Goal: Transaction & Acquisition: Subscribe to service/newsletter

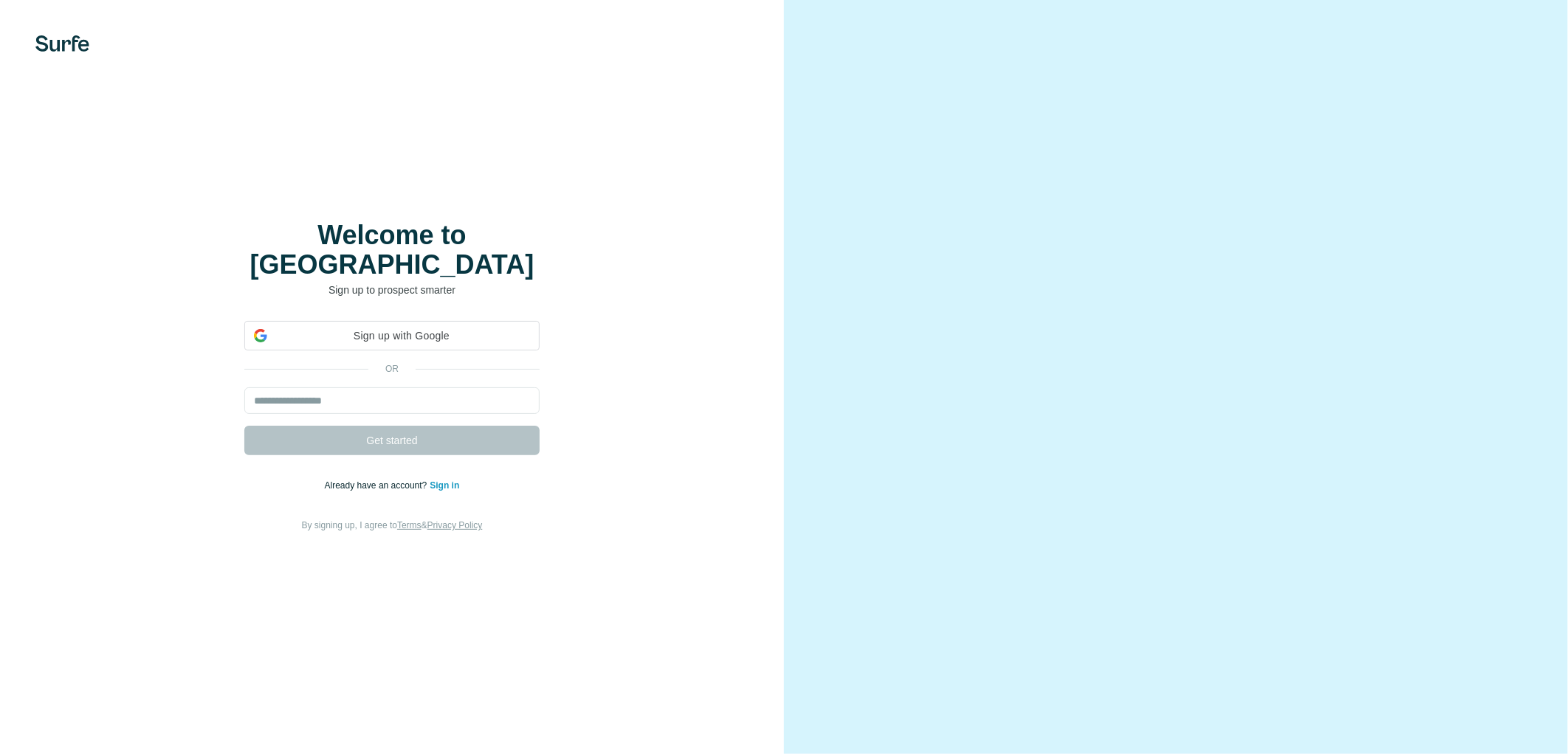
click at [77, 39] on img at bounding box center [62, 43] width 54 height 16
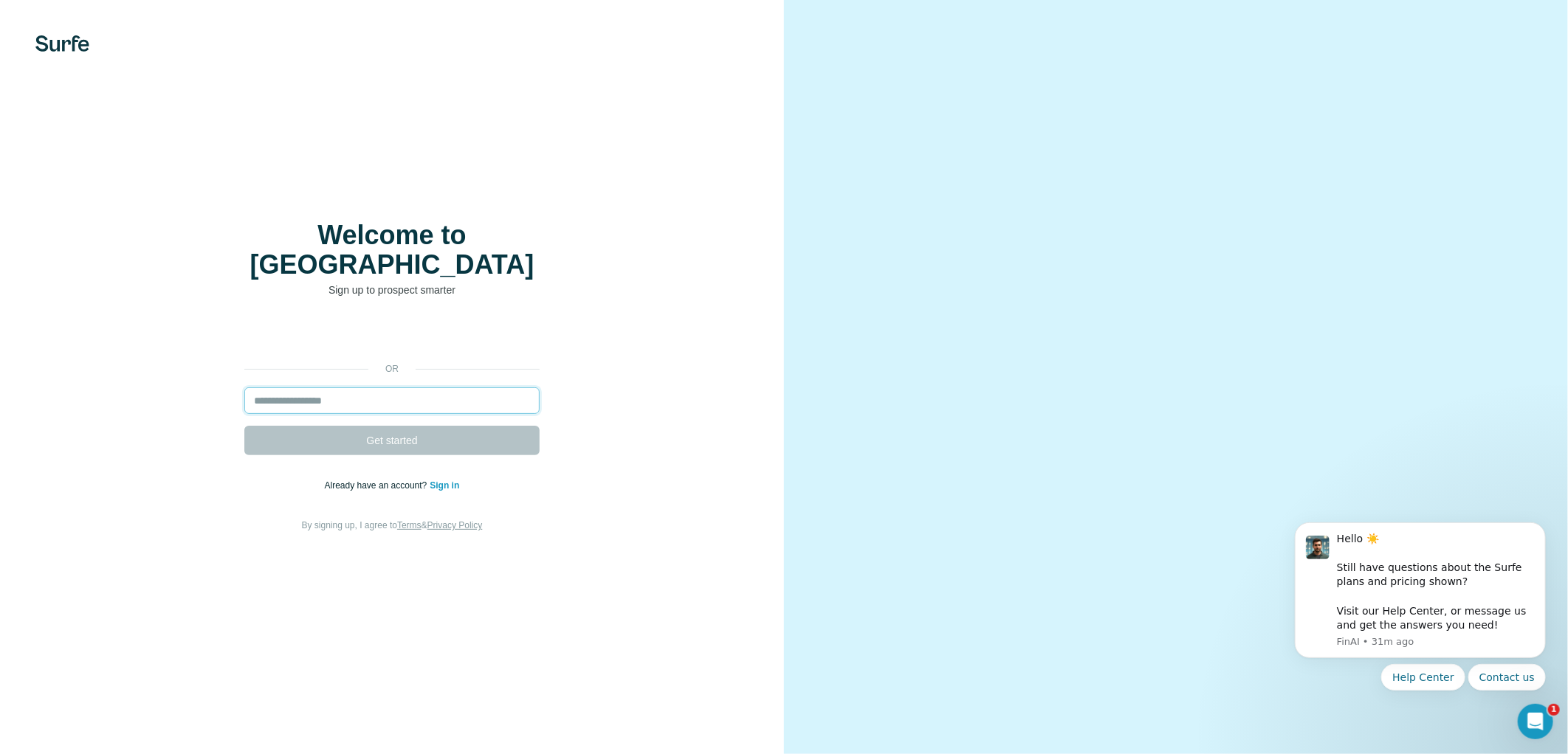
click at [352, 389] on input "email" at bounding box center [392, 401] width 295 height 26
type input "**********"
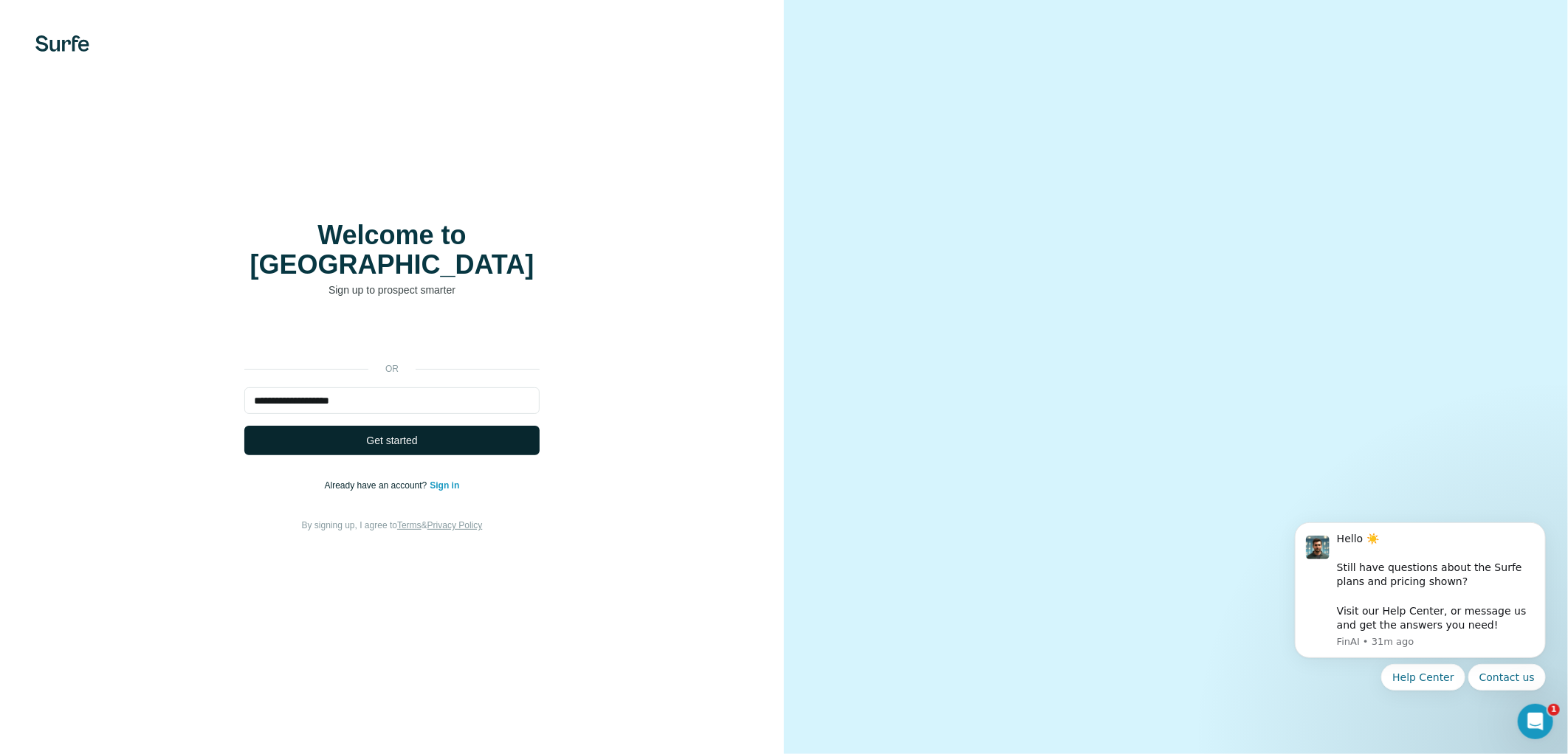
click at [335, 431] on button "Get started" at bounding box center [392, 440] width 295 height 29
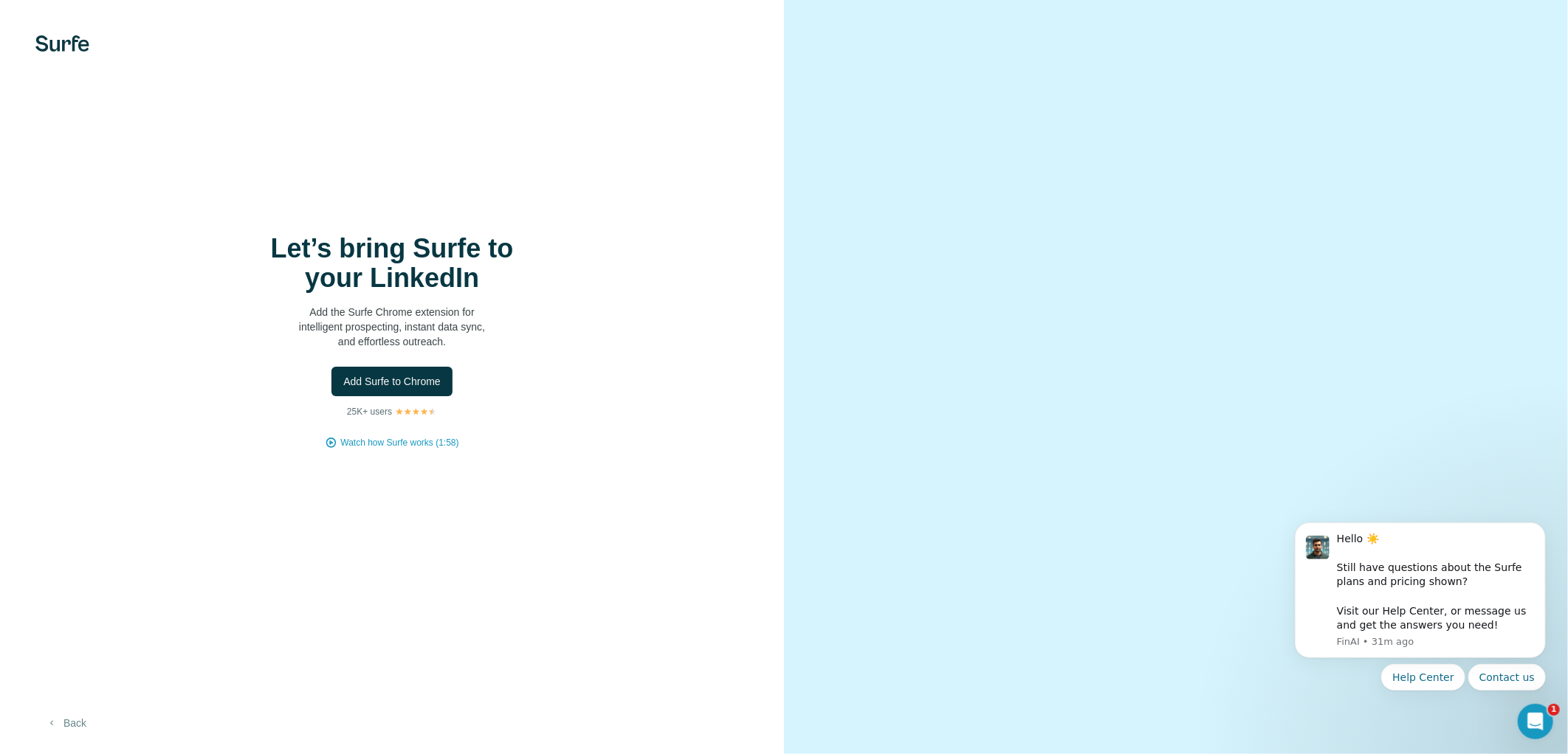
click at [79, 727] on button "Back" at bounding box center [66, 723] width 61 height 26
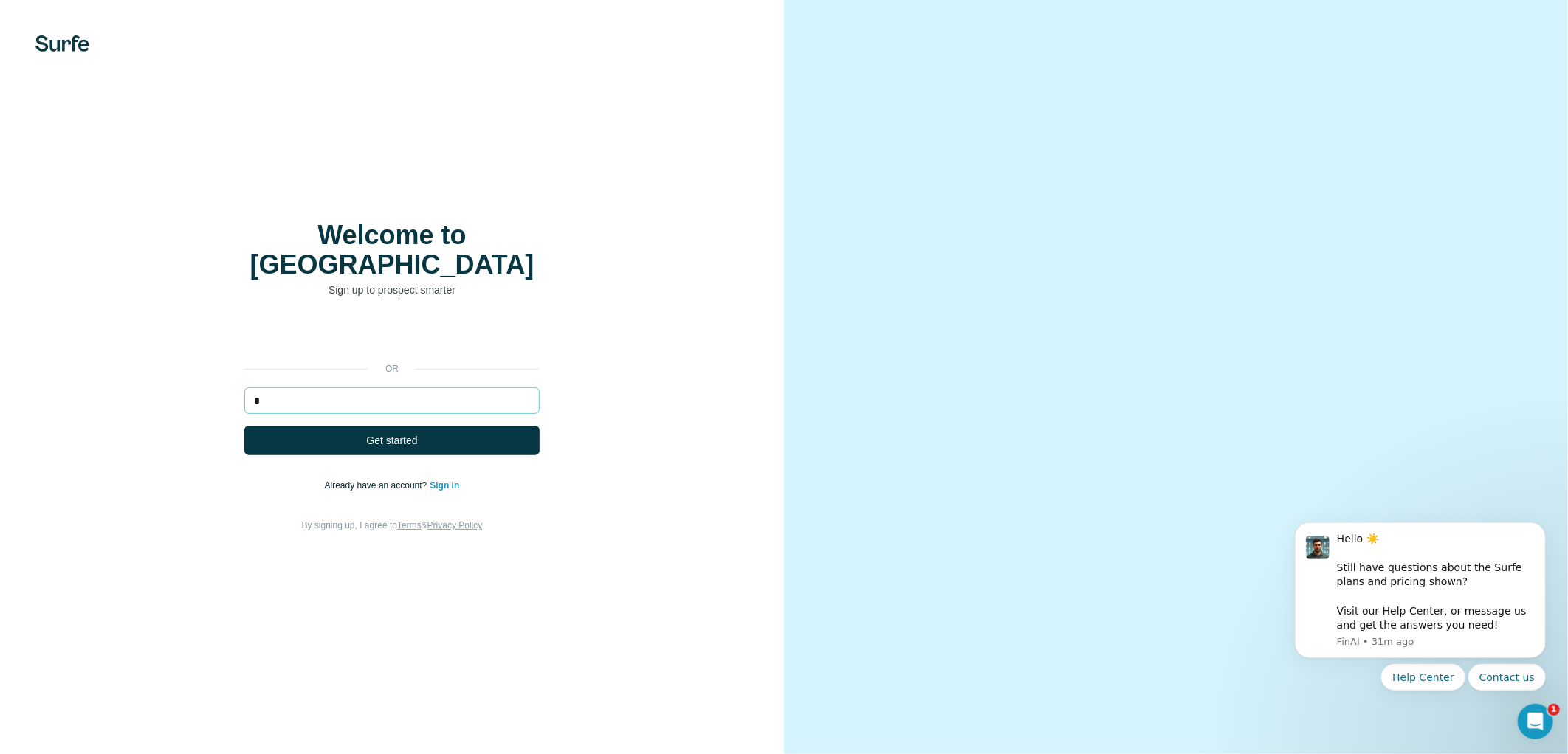
type input "**********"
click at [363, 429] on button "Get started" at bounding box center [392, 440] width 295 height 29
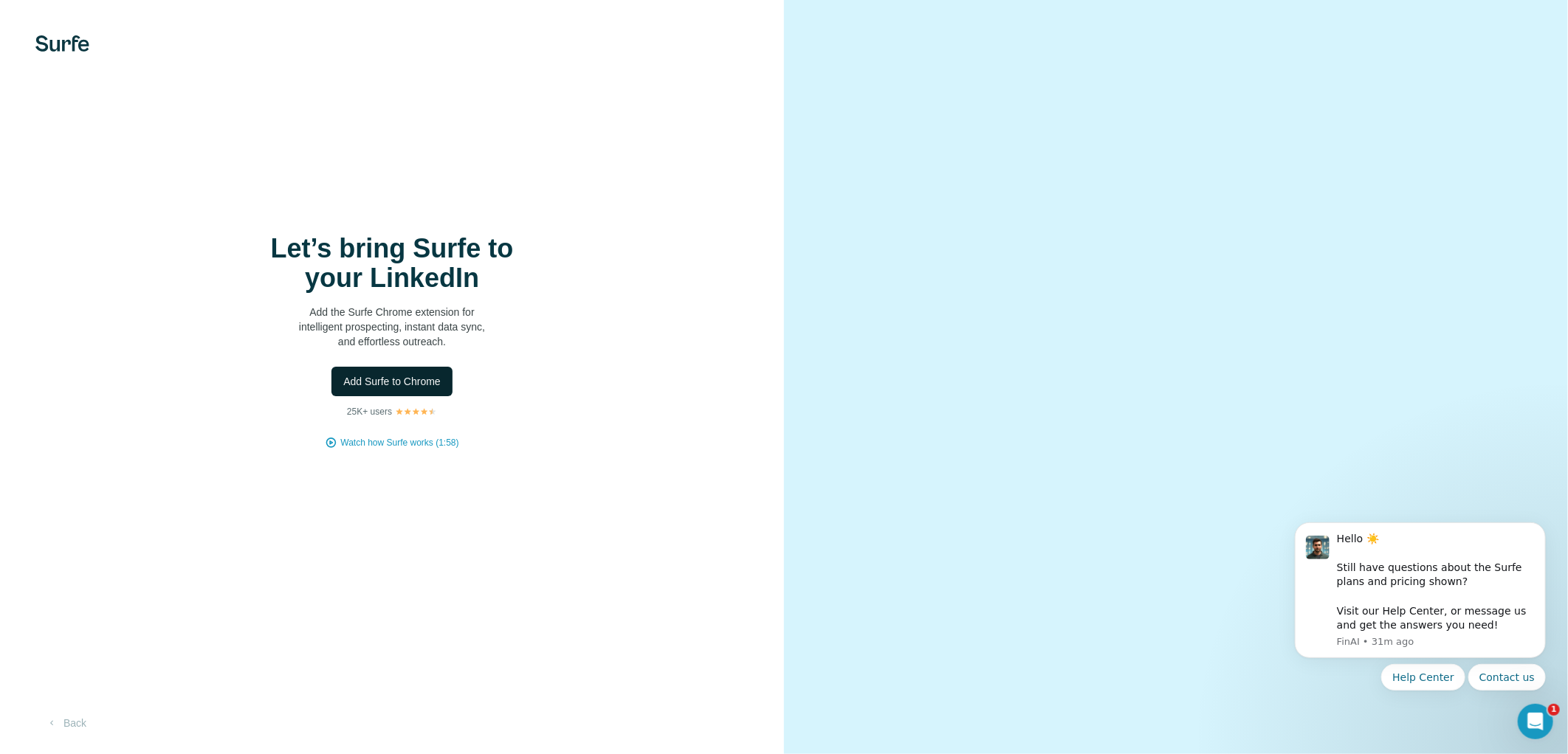
click at [391, 395] on button "Add Surfe to Chrome" at bounding box center [392, 381] width 121 height 29
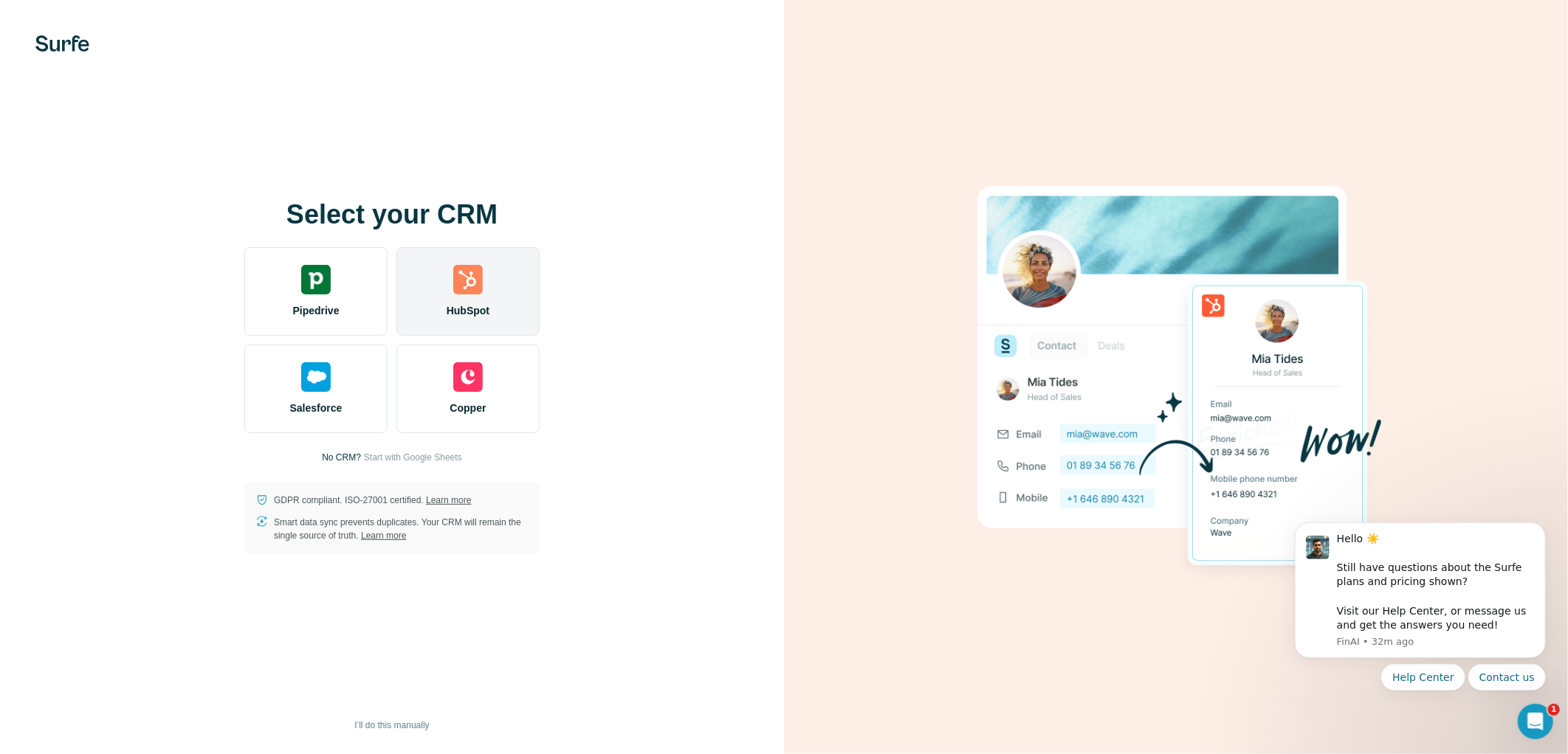
click at [481, 270] on img at bounding box center [467, 279] width 29 height 29
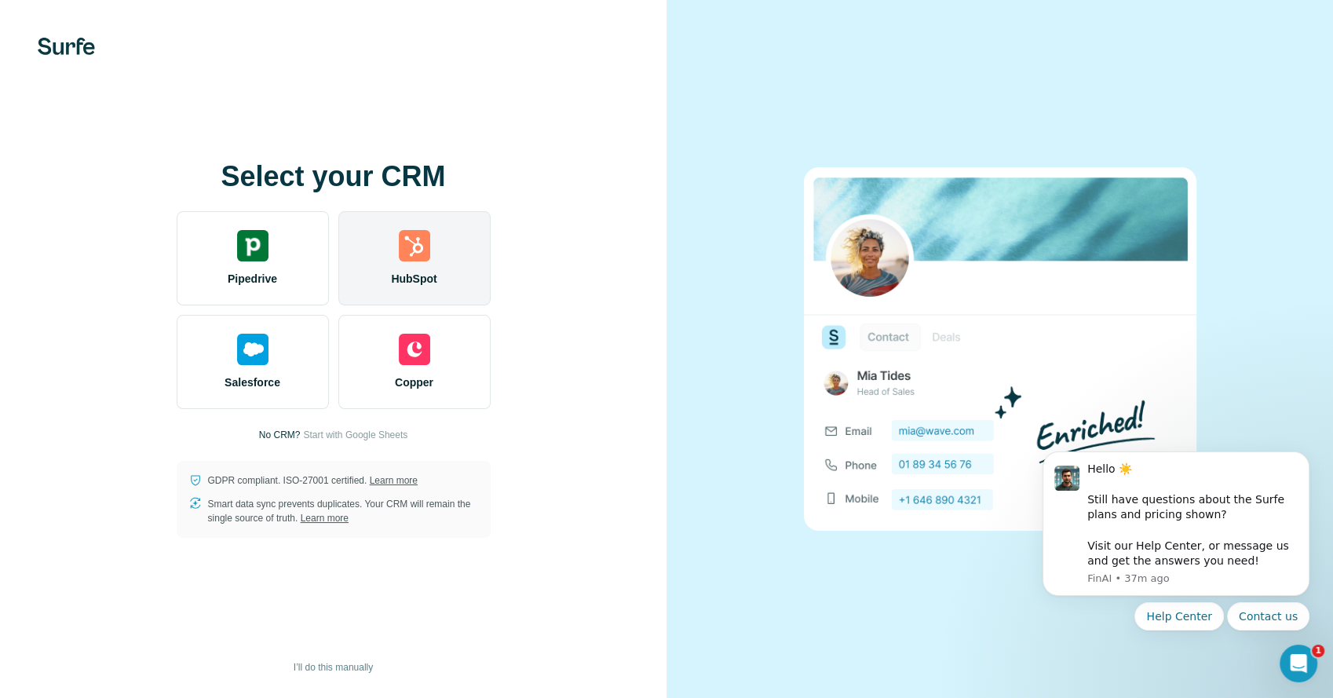
click at [439, 256] on div "HubSpot" at bounding box center [414, 258] width 152 height 94
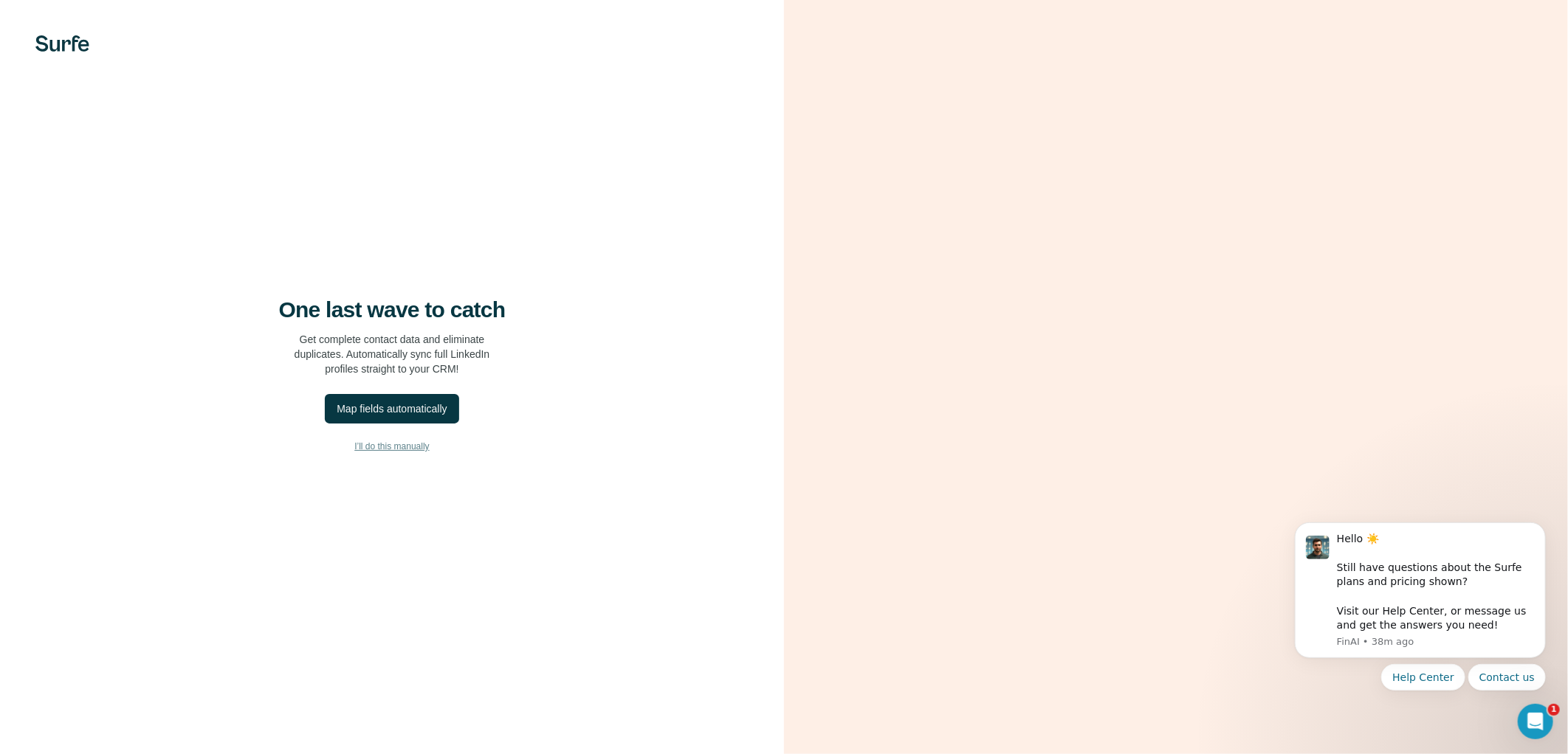
click at [424, 442] on span "I’ll do this manually" at bounding box center [391, 447] width 74 height 13
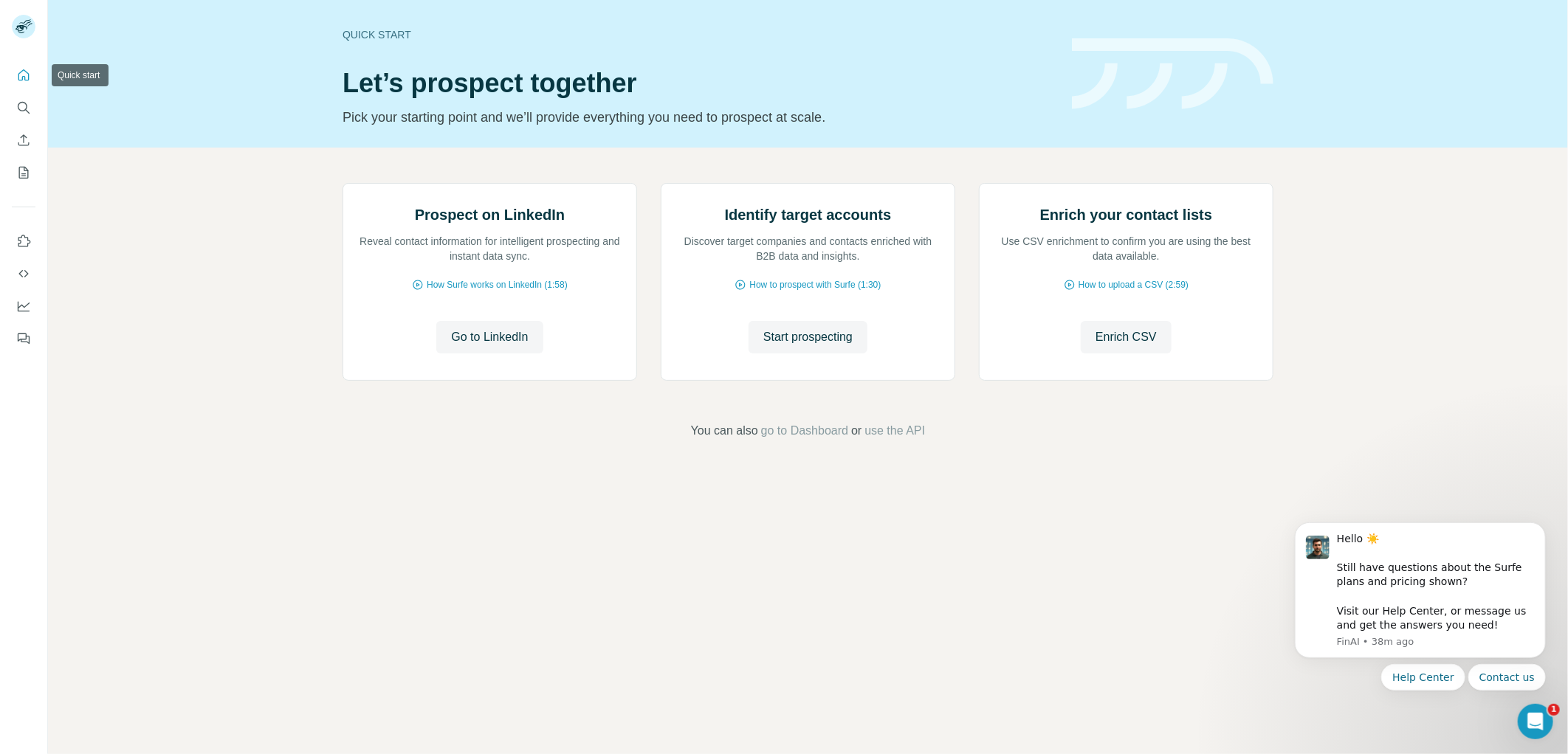
click at [16, 81] on icon "Quick start" at bounding box center [24, 75] width 15 height 15
click at [23, 163] on button "My lists" at bounding box center [24, 173] width 24 height 26
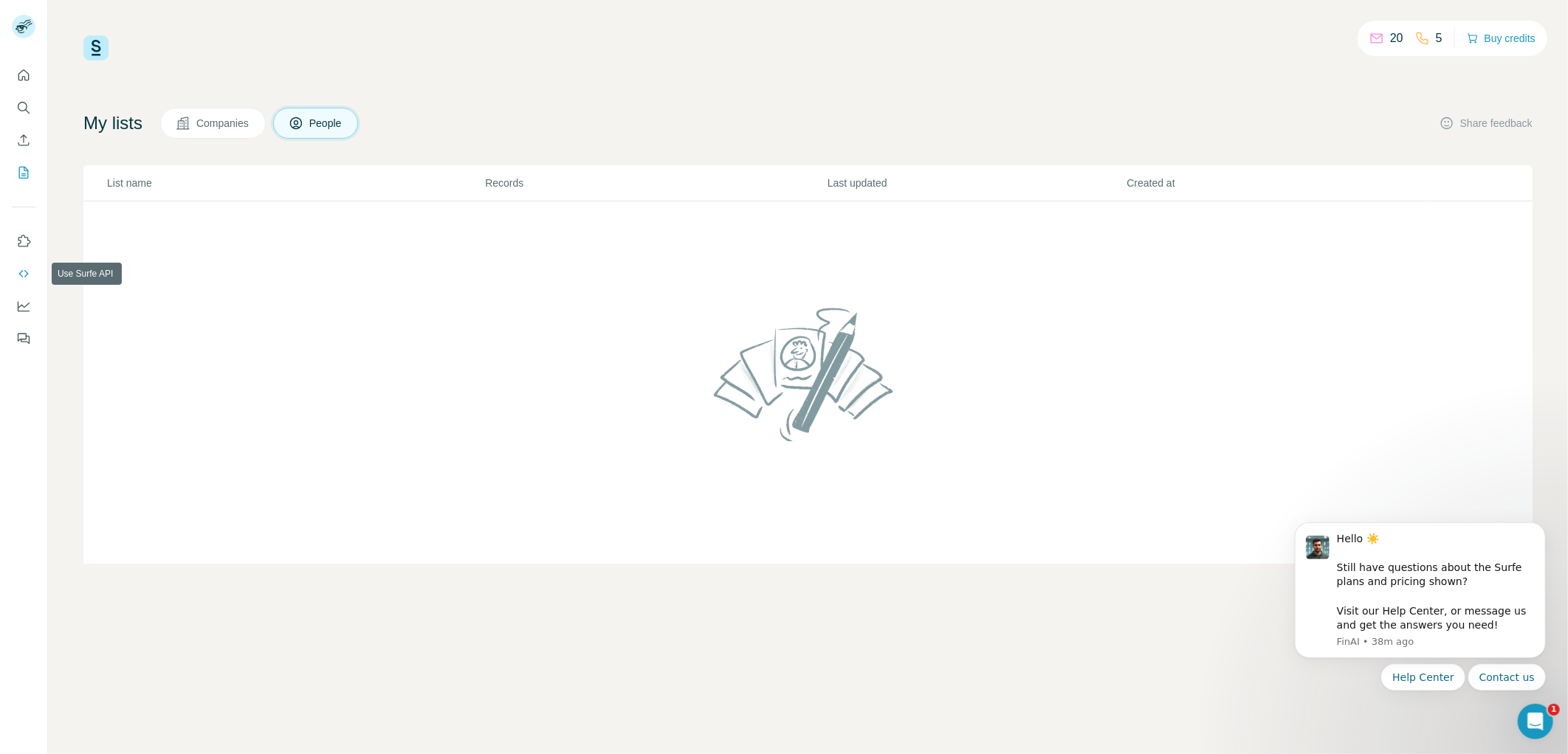
click at [28, 268] on icon "Use Surfe API" at bounding box center [24, 274] width 15 height 15
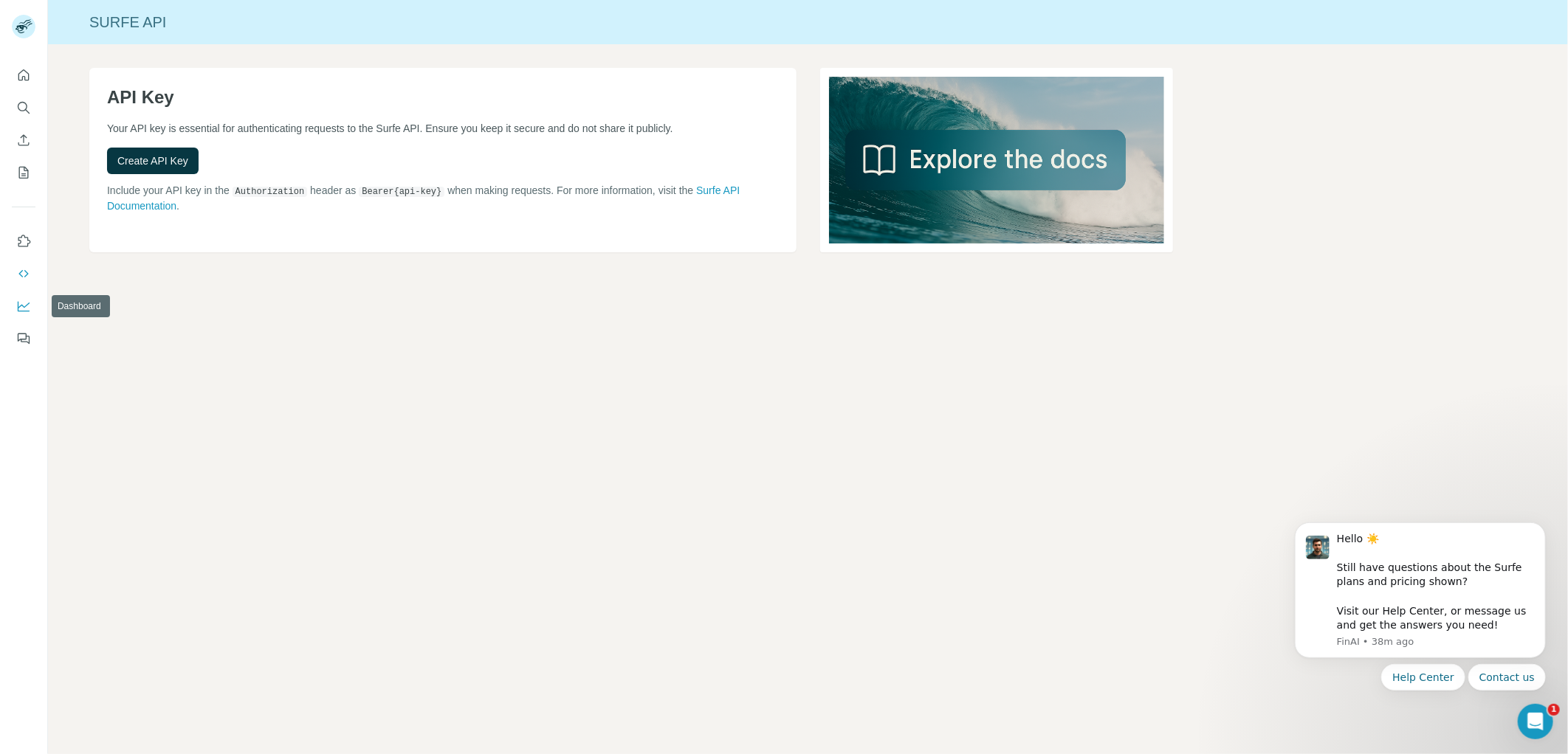
click at [25, 307] on icon "Dashboard" at bounding box center [24, 306] width 15 height 15
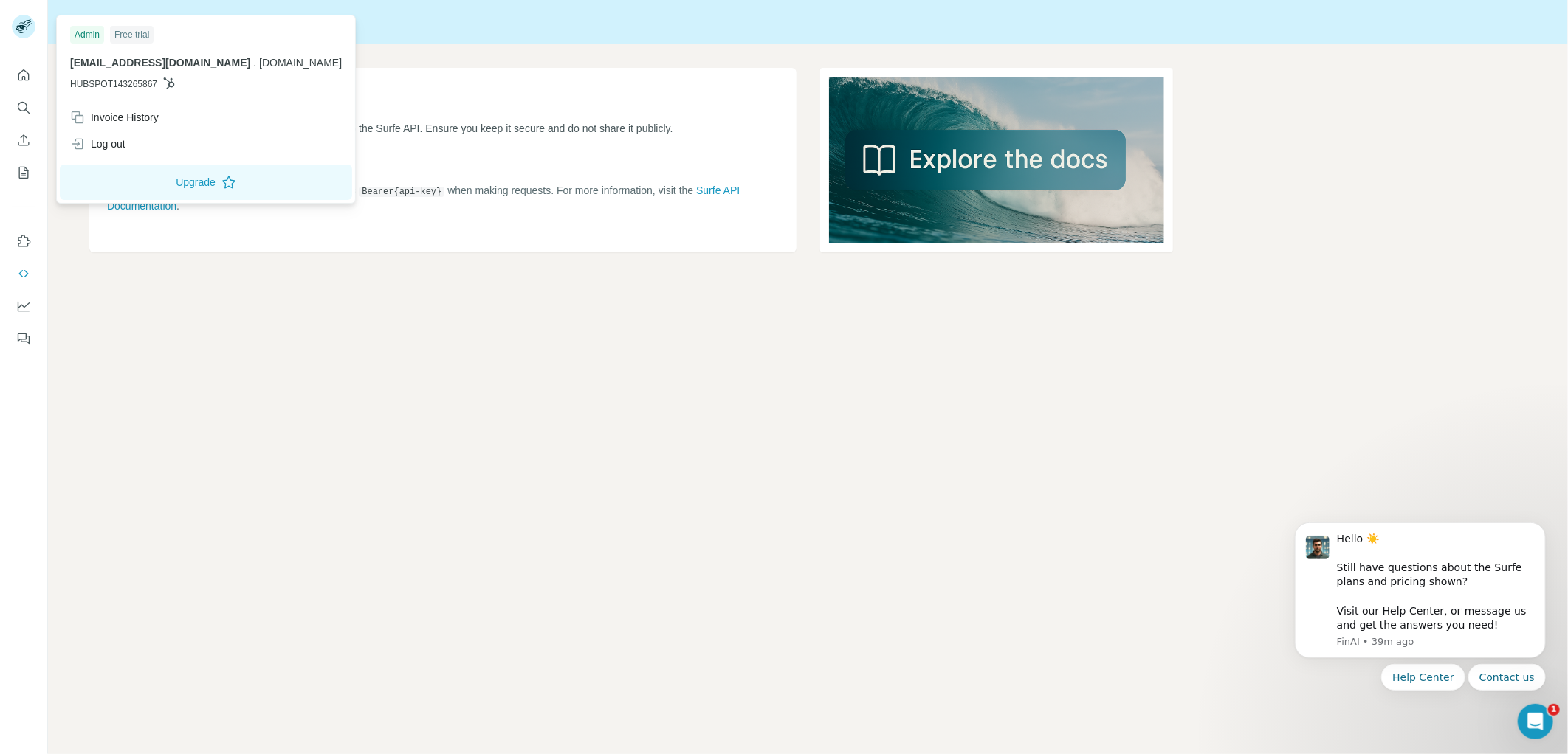
click at [17, 25] on rect at bounding box center [24, 26] width 24 height 24
click at [12, 76] on button "Quick start" at bounding box center [24, 75] width 24 height 26
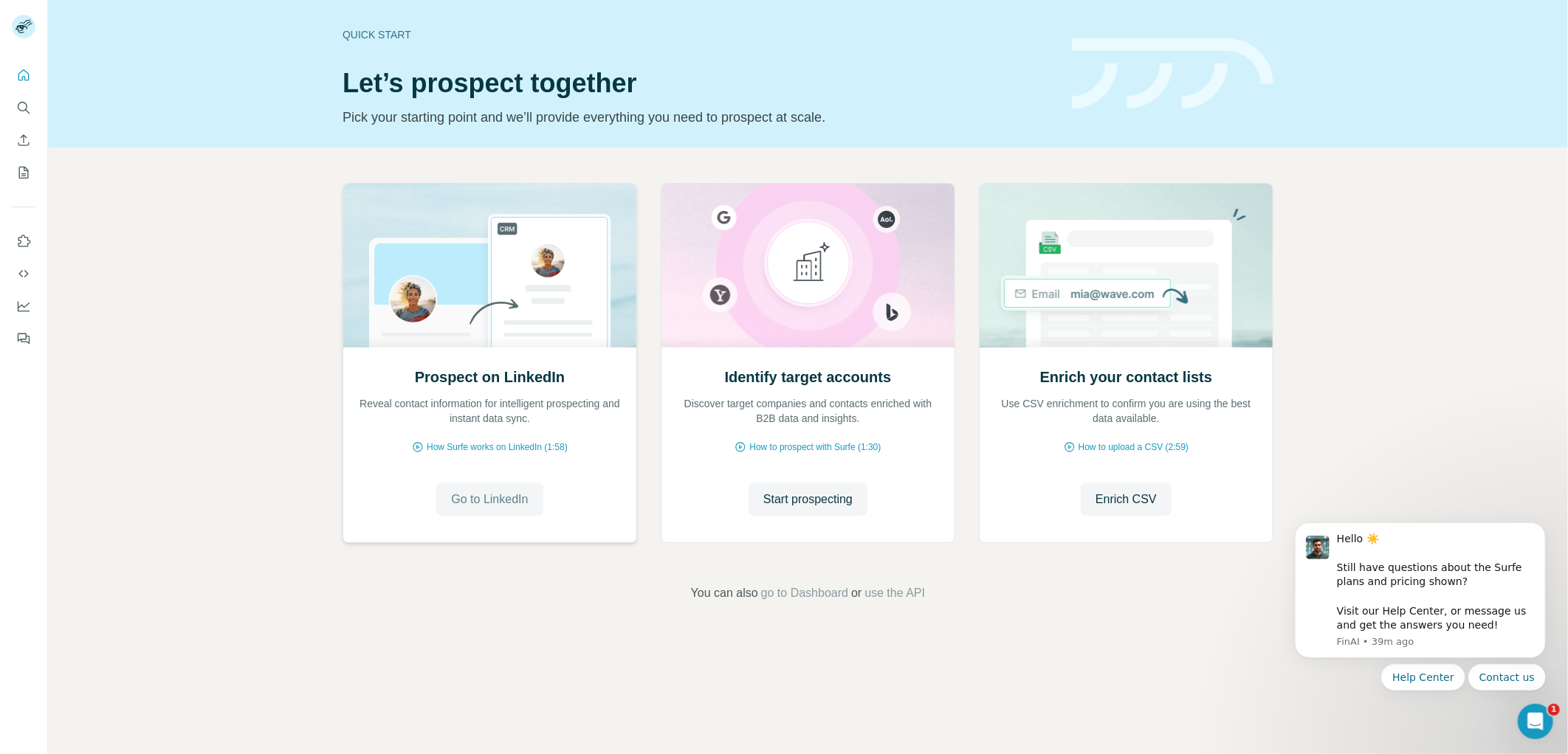
click at [481, 500] on span "Go to LinkedIn" at bounding box center [490, 499] width 77 height 18
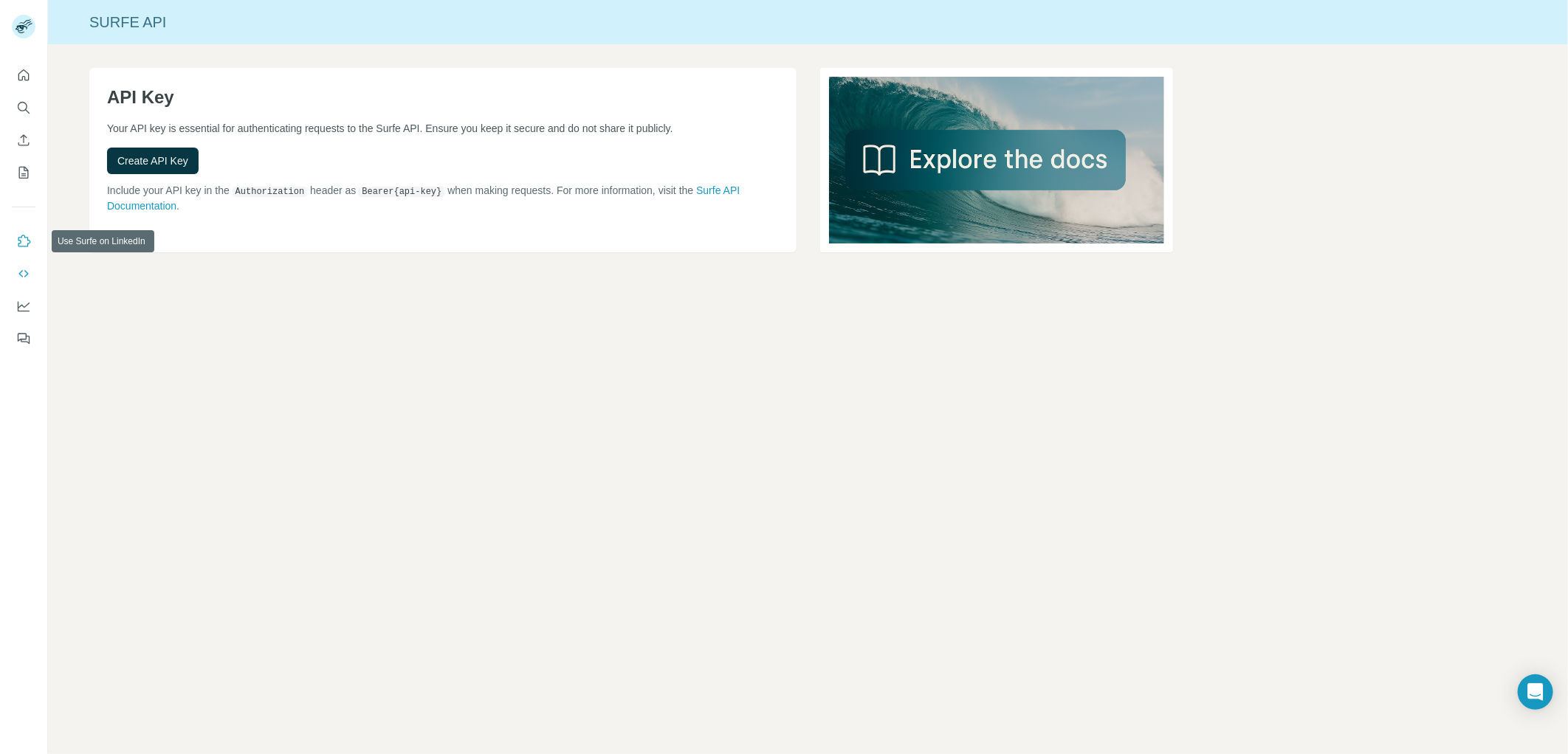
click at [25, 245] on icon "Use Surfe on LinkedIn" at bounding box center [24, 242] width 15 height 15
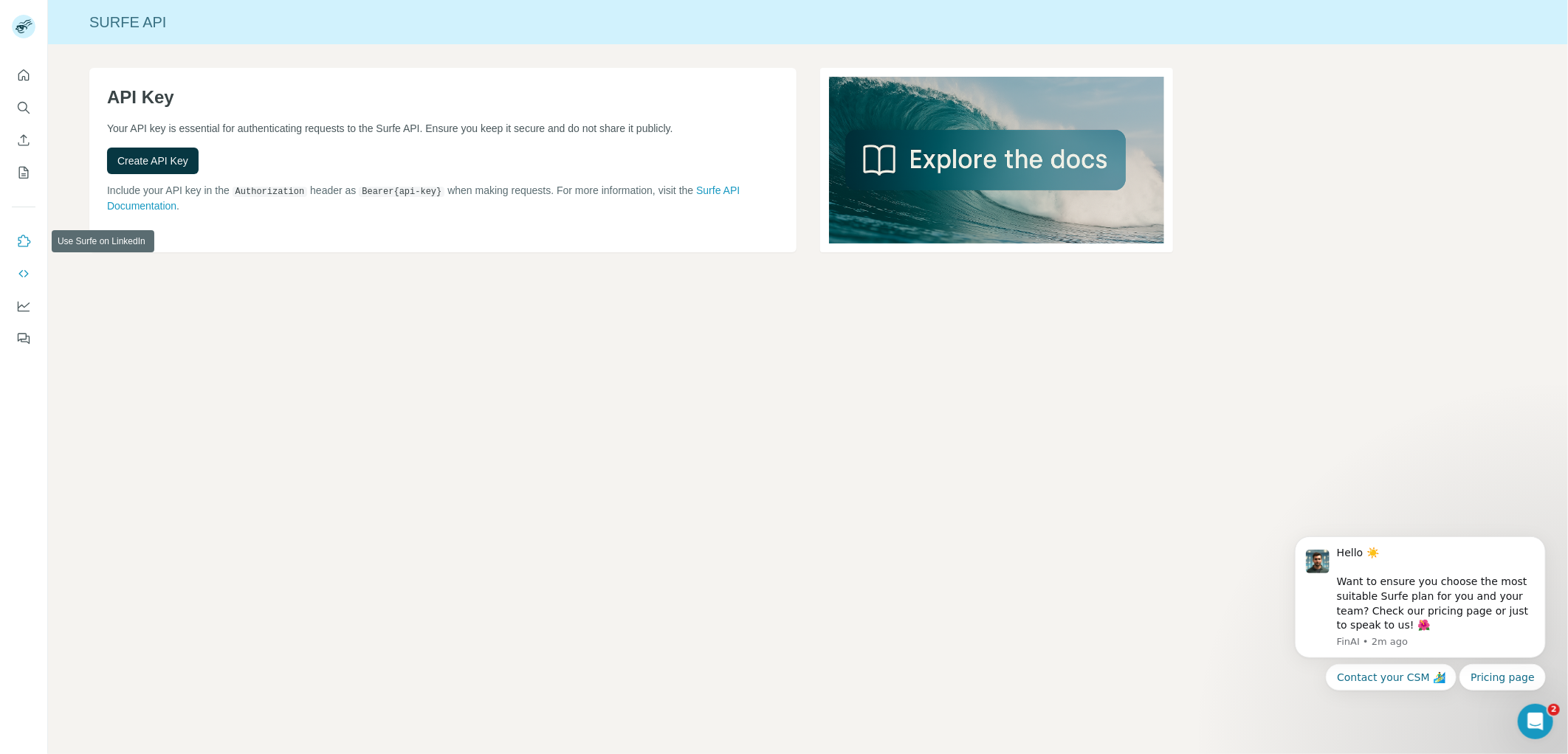
drag, startPoint x: 24, startPoint y: 238, endPoint x: 434, endPoint y: 330, distance: 420.2
click at [434, 330] on div "Surfe API API Key Your API key is essential for authenticating requests to the …" at bounding box center [808, 377] width 1520 height 754
click at [1260, 2] on div "Surfe API" at bounding box center [808, 22] width 1520 height 44
